Goal: Check status: Check status

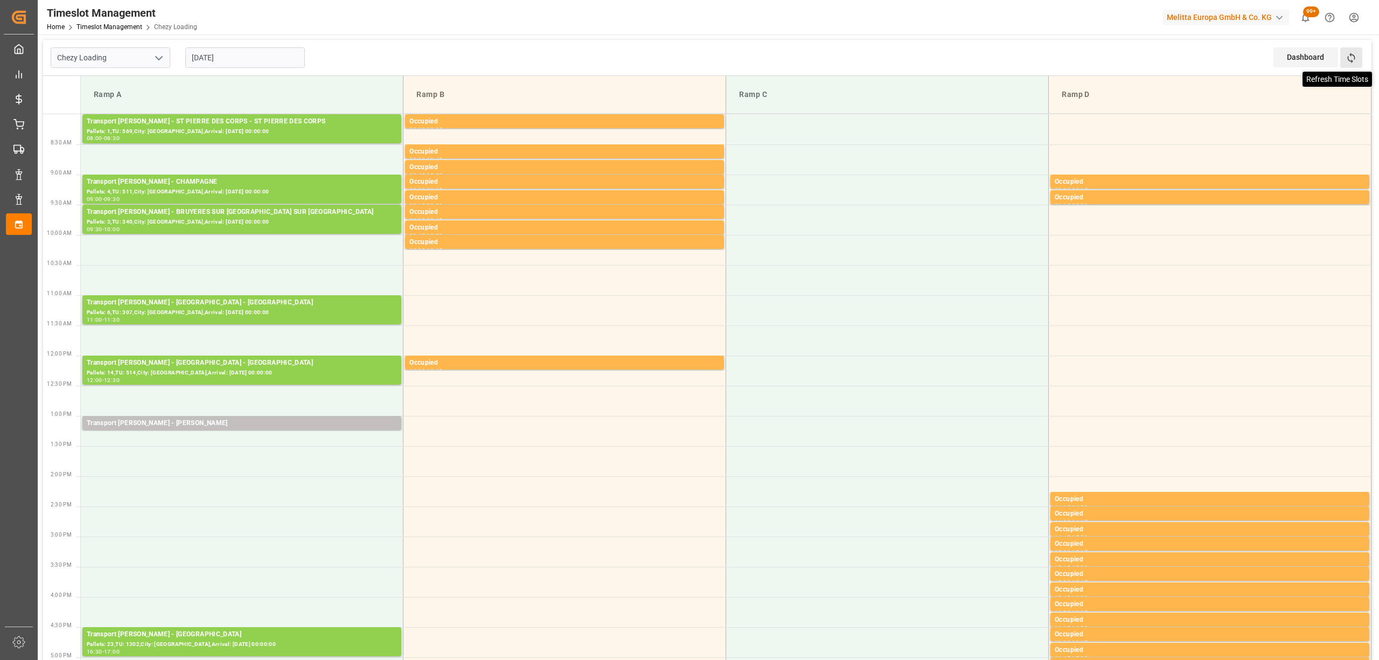
click at [1353, 57] on icon at bounding box center [1351, 57] width 11 height 11
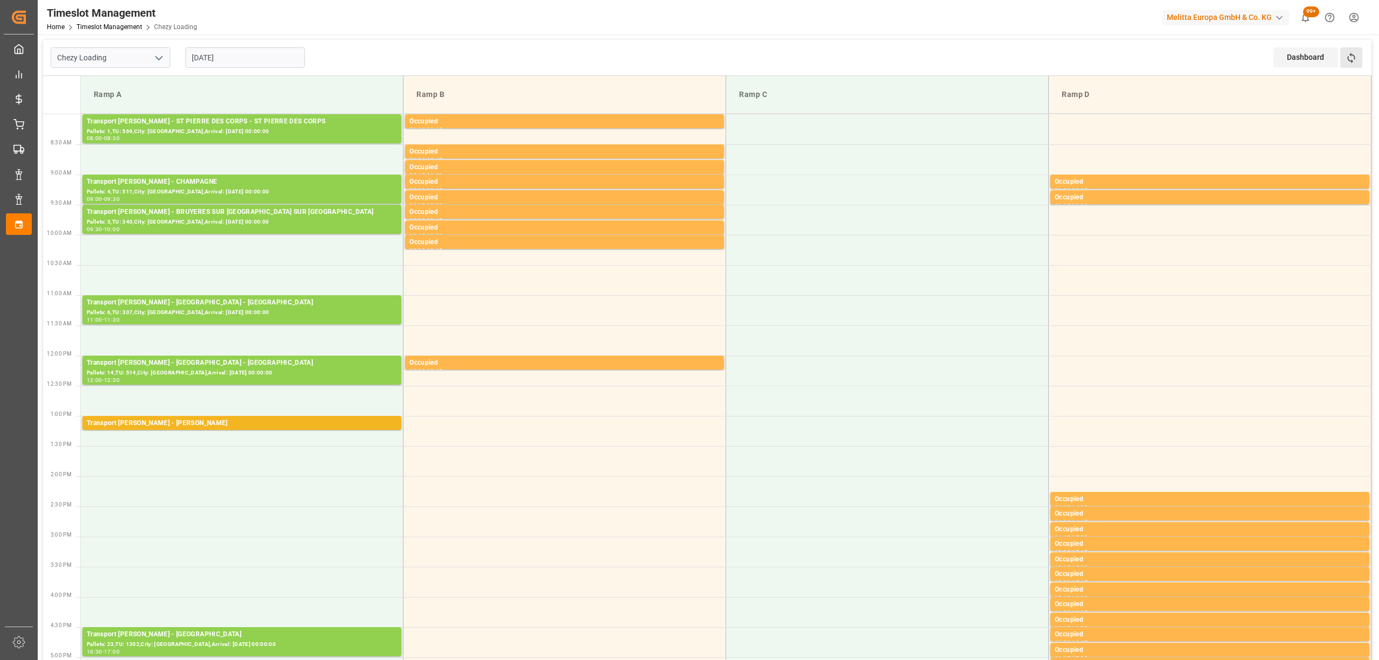
click at [1358, 64] on button "Refresh Time Slots" at bounding box center [1351, 57] width 22 height 20
click at [1353, 60] on icon at bounding box center [1351, 57] width 11 height 11
